Goal: Task Accomplishment & Management: Complete application form

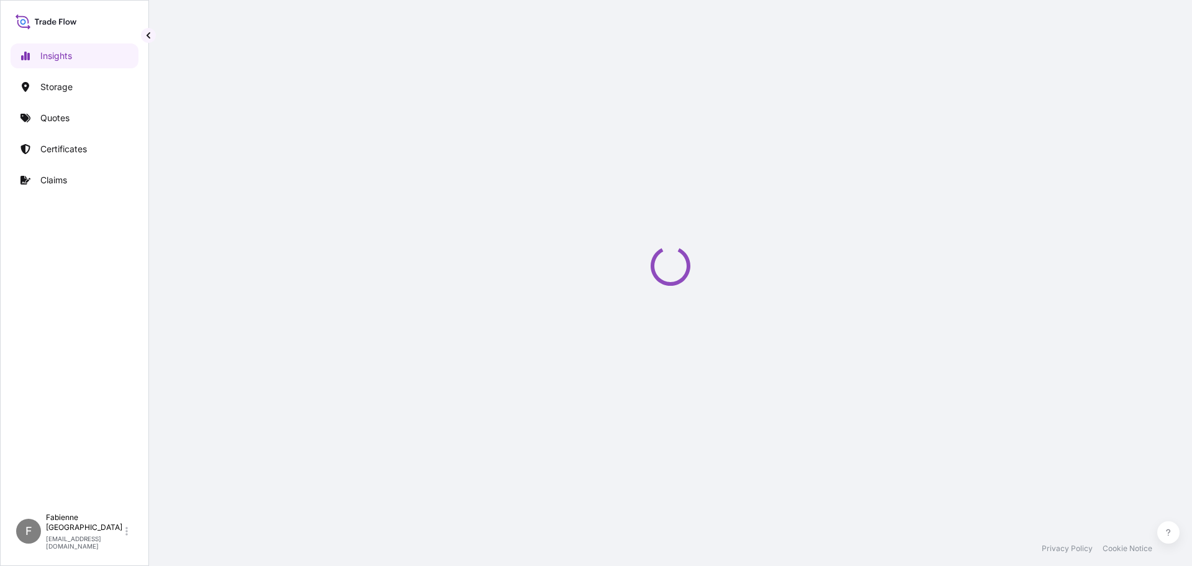
select select "2025"
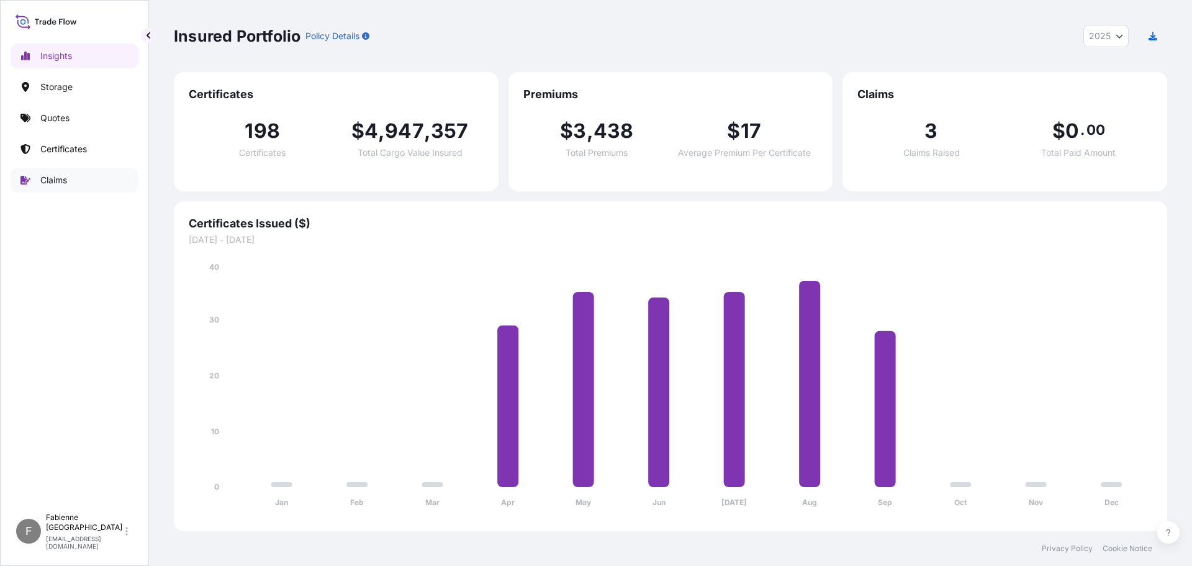
click at [68, 175] on link "Claims" at bounding box center [75, 180] width 128 height 25
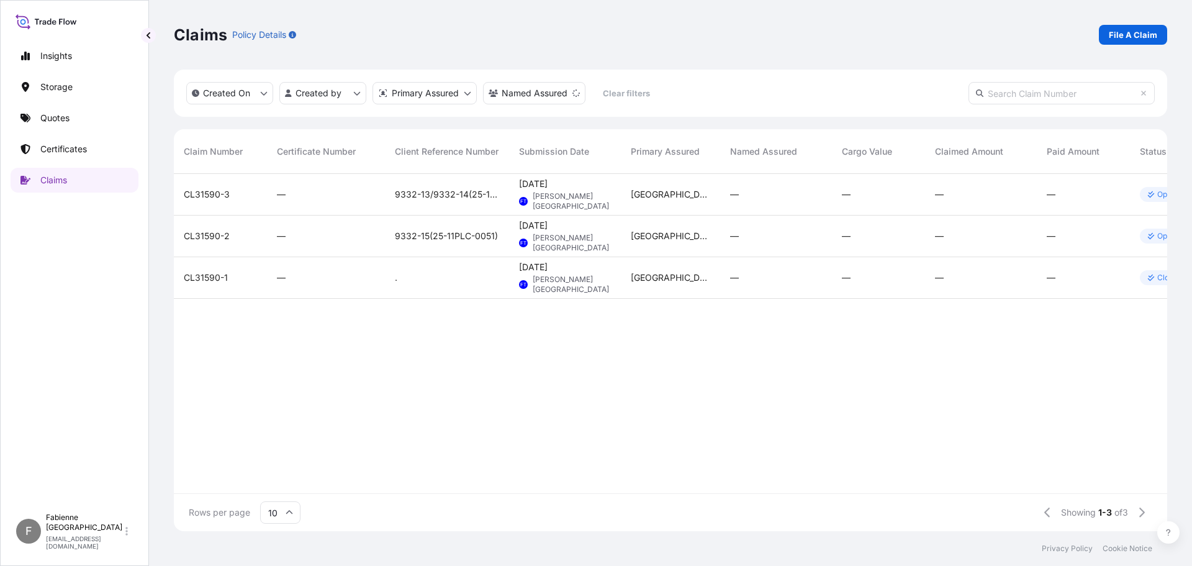
scroll to position [0, 87]
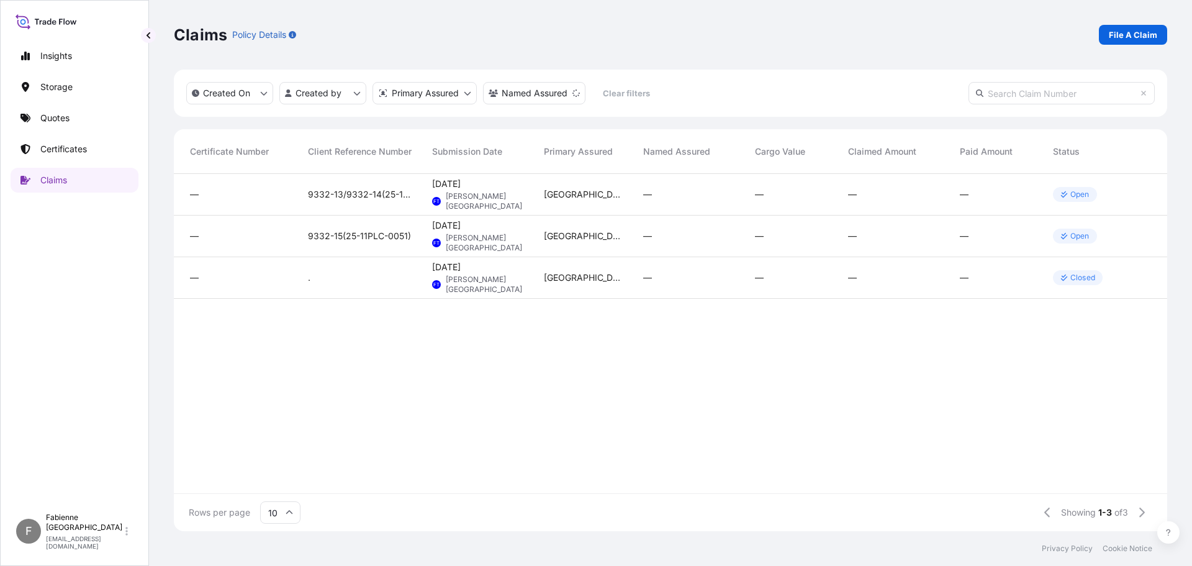
click at [1074, 196] on p "Open" at bounding box center [1080, 194] width 19 height 10
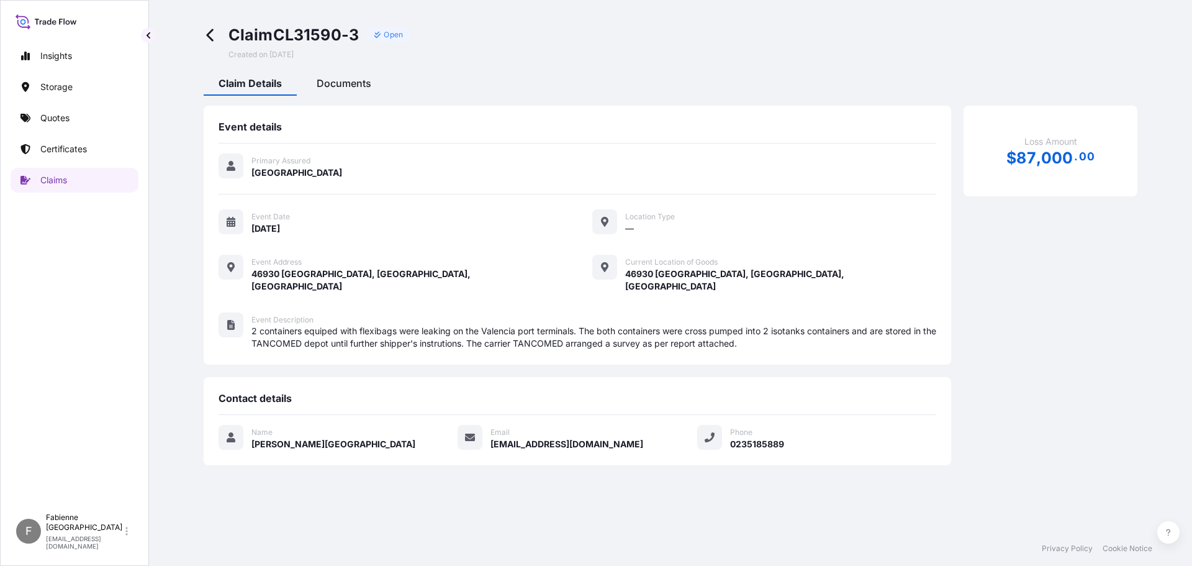
click at [343, 81] on span "Documents" at bounding box center [344, 83] width 55 height 12
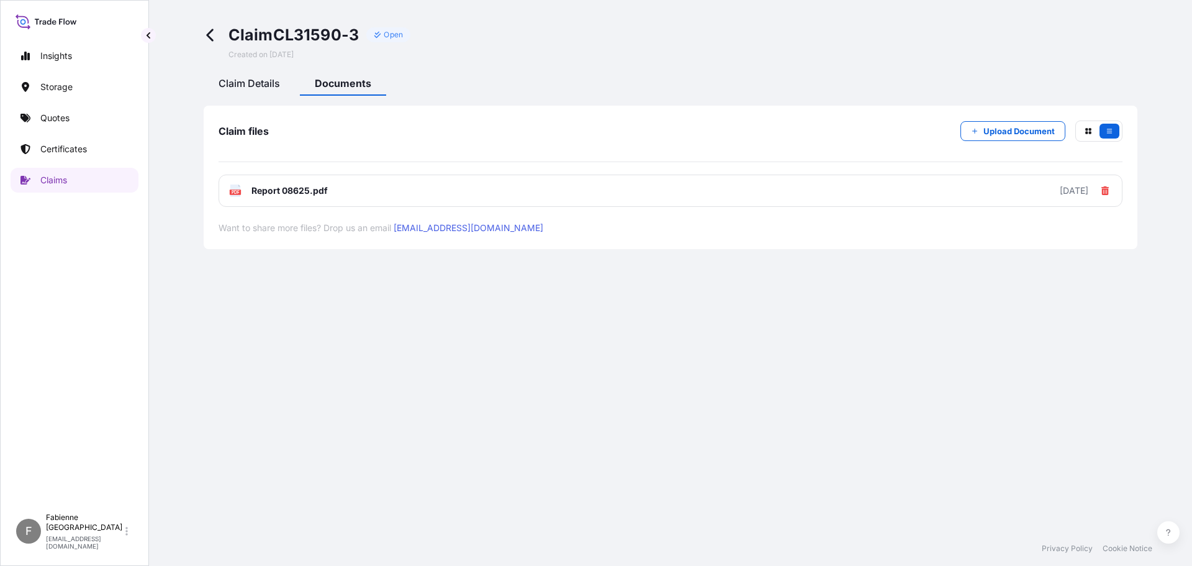
click at [232, 86] on span "Claim Details" at bounding box center [249, 83] width 61 height 12
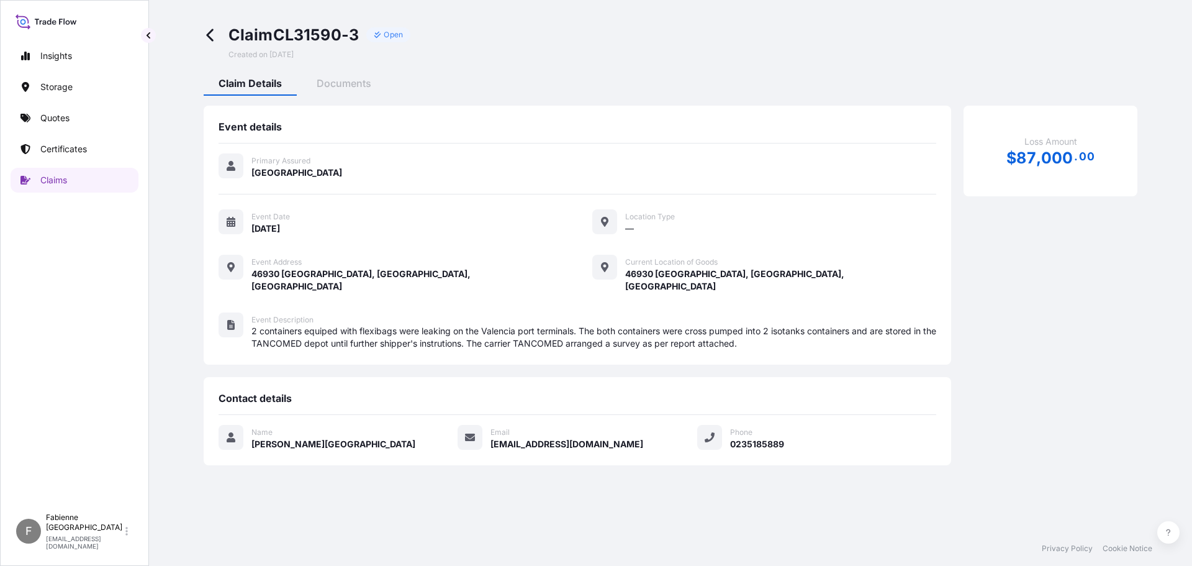
click at [208, 34] on icon at bounding box center [209, 35] width 7 height 12
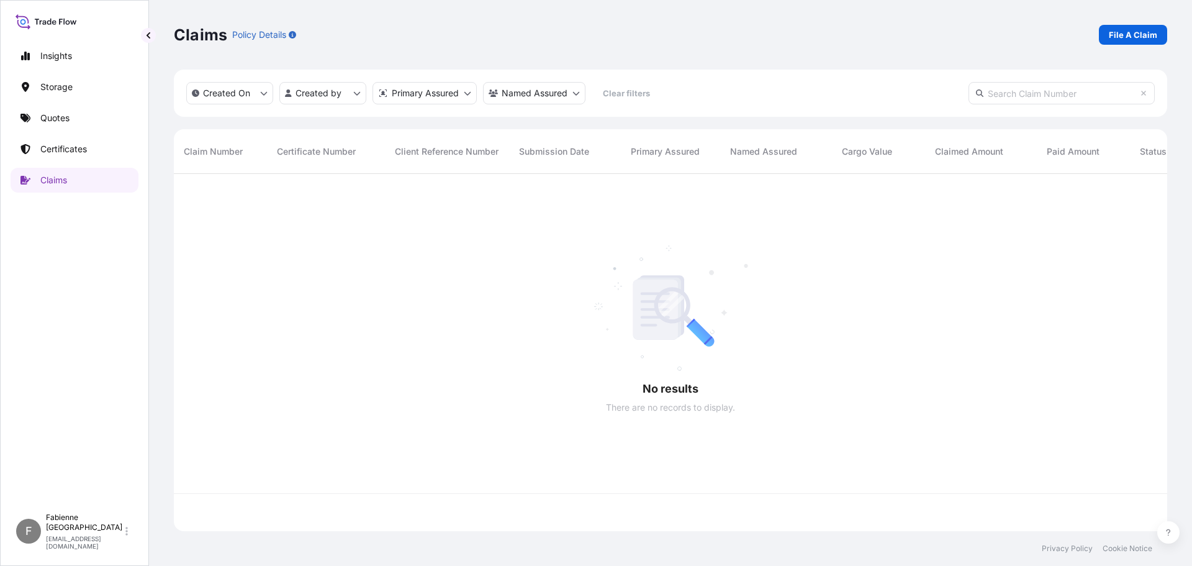
scroll to position [355, 984]
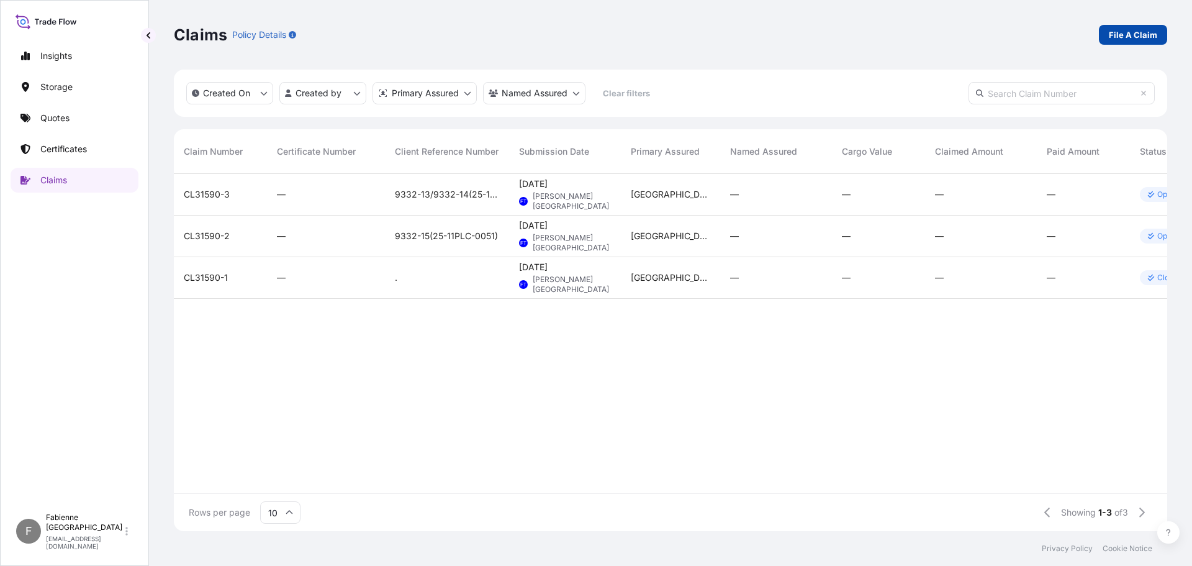
click at [1141, 34] on p "File A Claim" at bounding box center [1133, 35] width 48 height 12
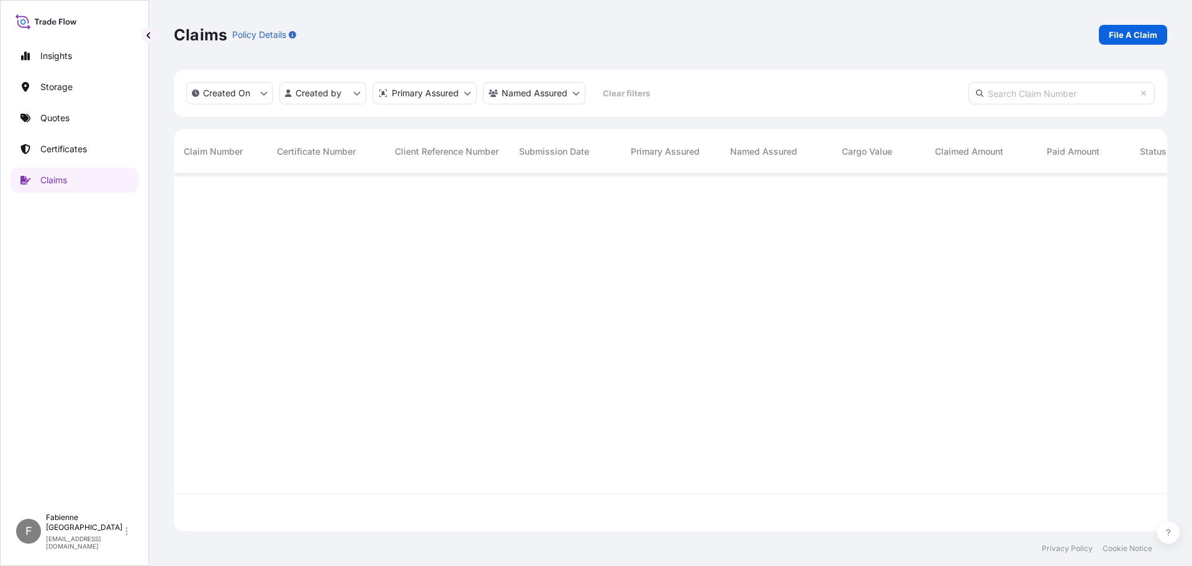
scroll to position [355, 984]
